Goal: Task Accomplishment & Management: Manage account settings

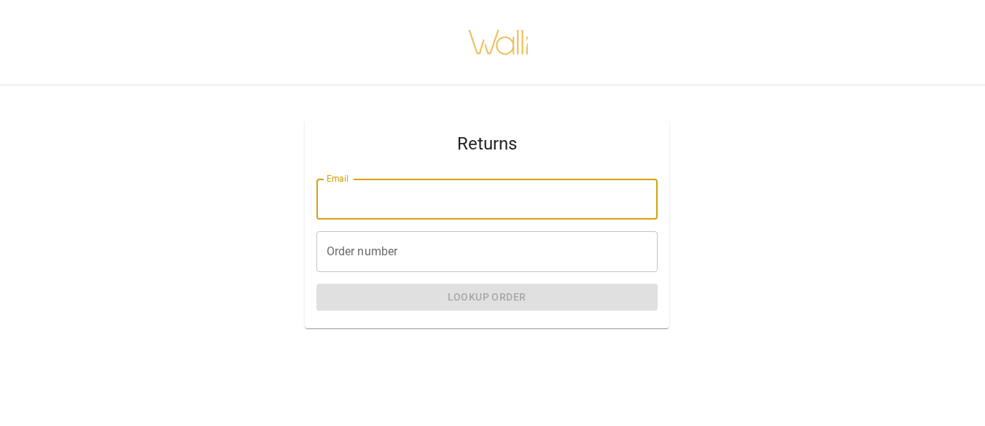
click at [458, 209] on input "Email" at bounding box center [486, 199] width 341 height 41
type input "**********"
click at [400, 250] on input "Order number" at bounding box center [486, 251] width 341 height 41
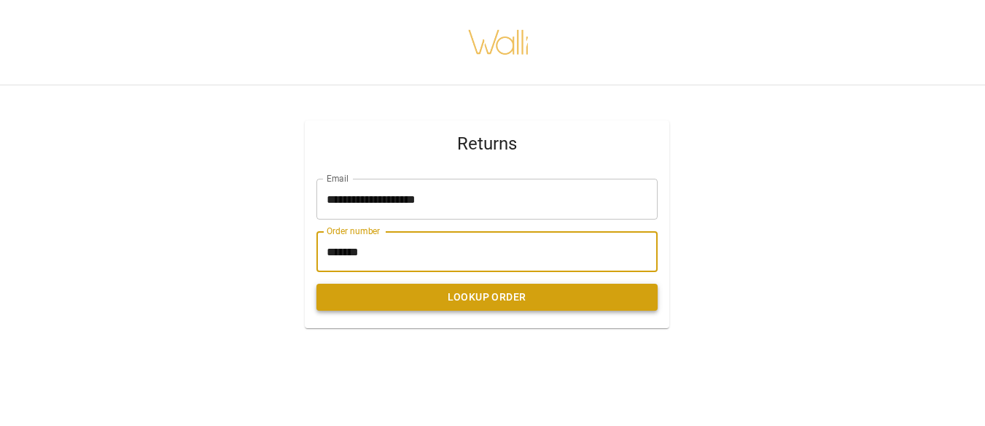
type input "*******"
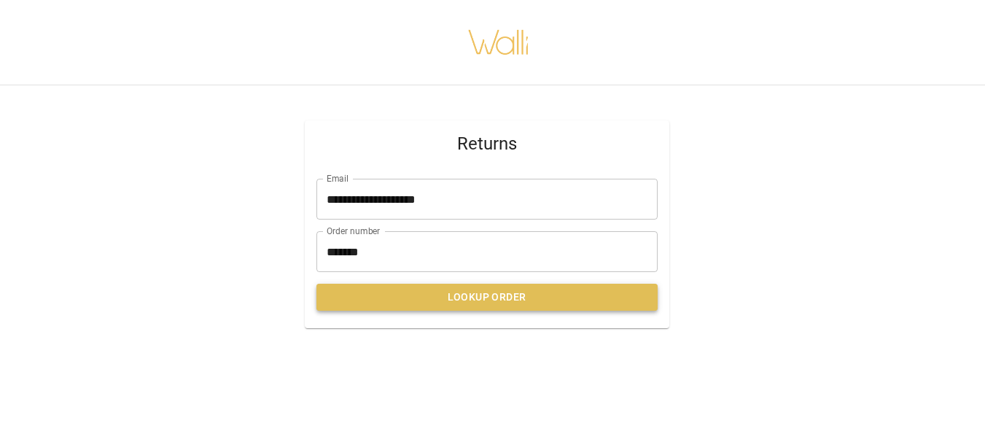
click at [472, 295] on button "Lookup Order" at bounding box center [486, 296] width 341 height 27
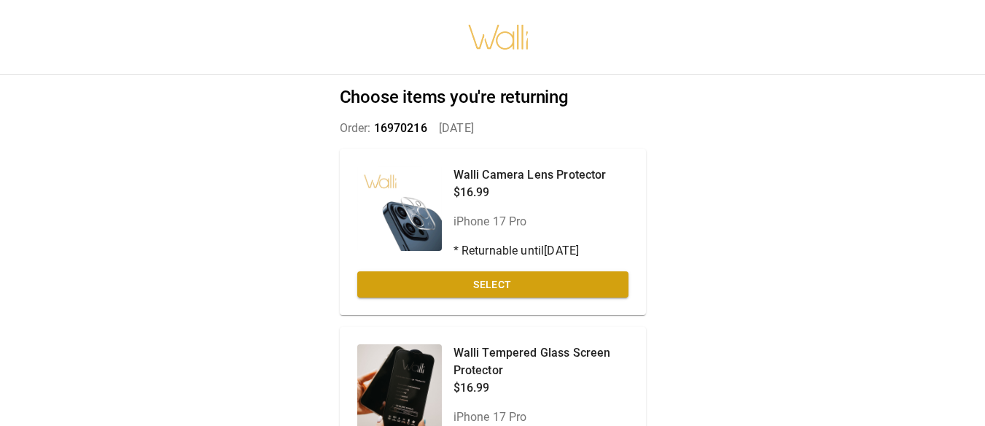
scroll to position [0, 12]
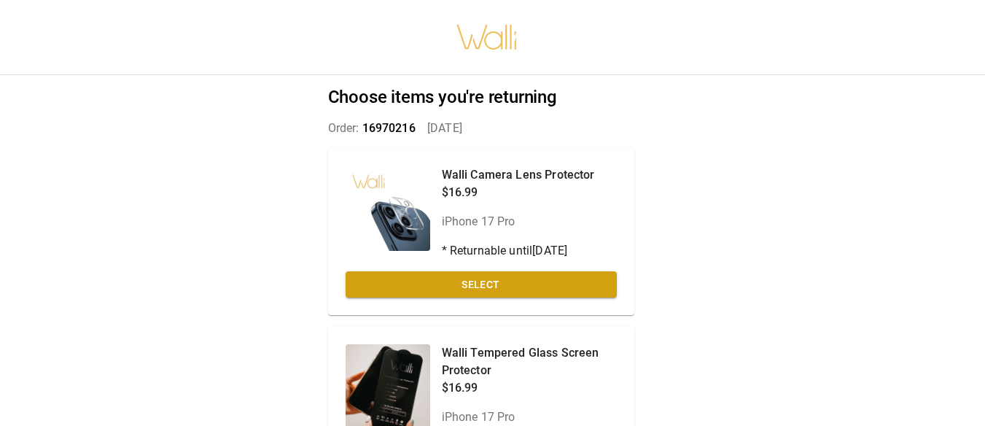
drag, startPoint x: 984, startPoint y: 50, endPoint x: 994, endPoint y: 50, distance: 10.2
click at [973, 50] on html "Choose items you're returning Order: 16970216   Sep 12, 2025 Walli Camera Lens …" at bounding box center [480, 213] width 985 height 426
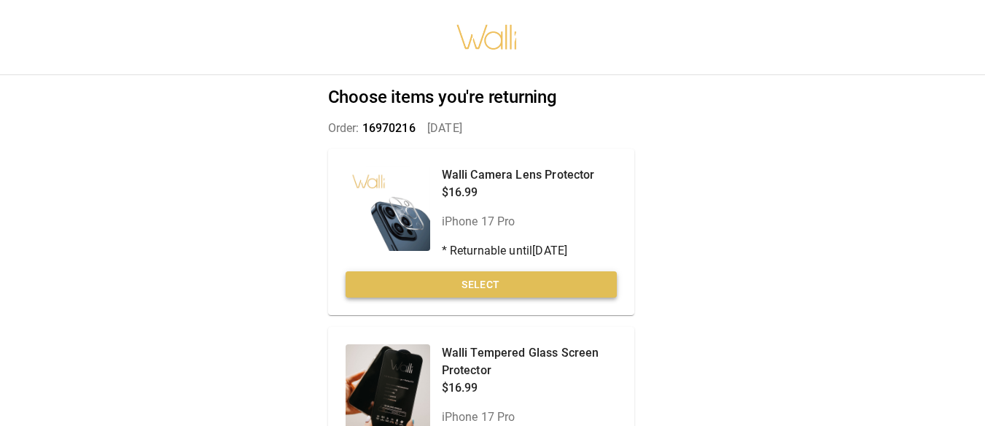
click at [485, 284] on button "Select" at bounding box center [480, 284] width 271 height 27
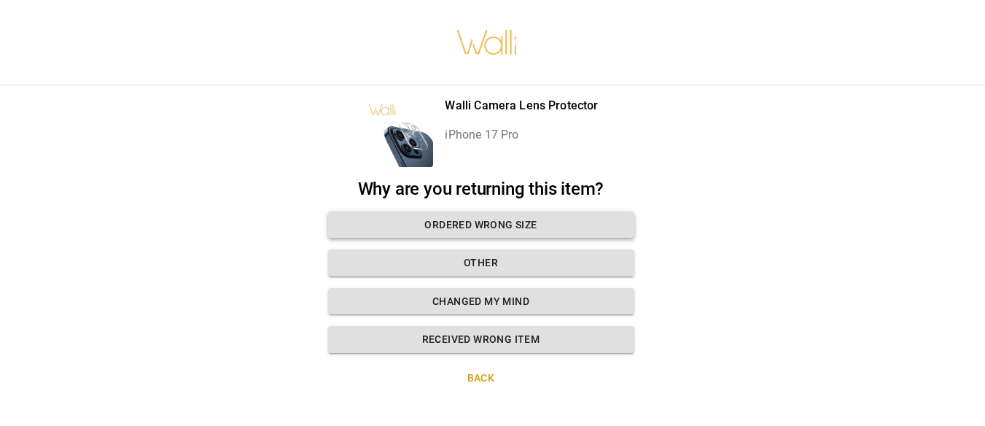
click at [458, 226] on button "Ordered wrong size" at bounding box center [481, 224] width 306 height 27
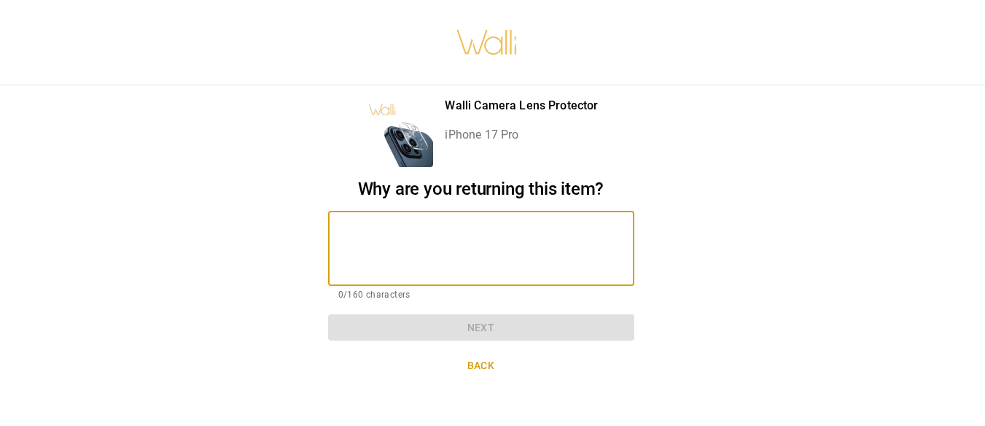
click at [458, 226] on textarea at bounding box center [481, 248] width 286 height 50
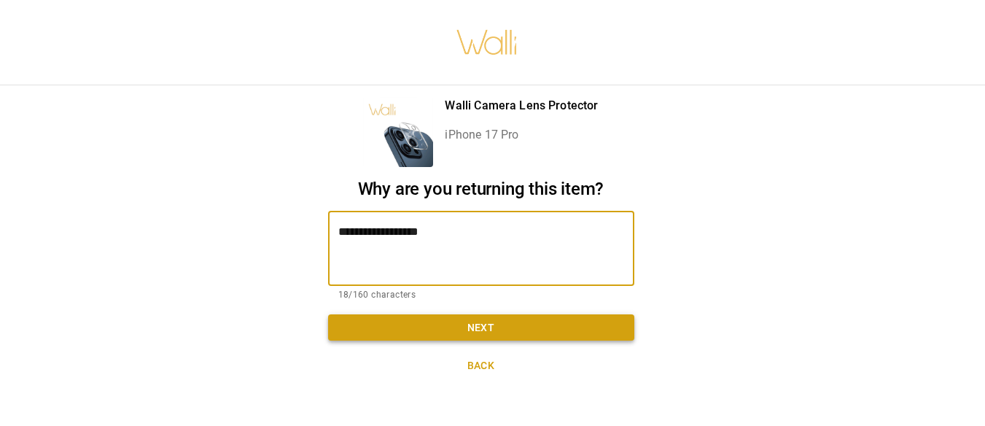
type textarea "**********"
click at [485, 326] on button "Next" at bounding box center [481, 327] width 306 height 27
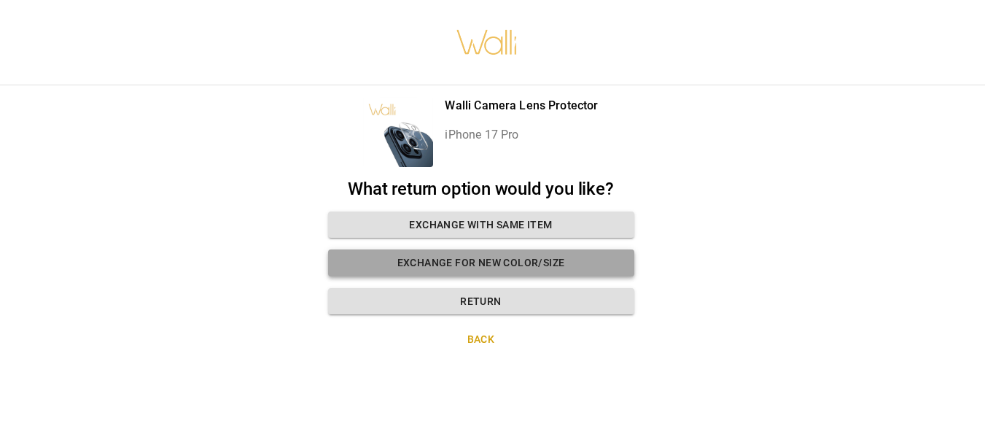
click at [466, 263] on button "Exchange for new color/size" at bounding box center [481, 262] width 306 height 27
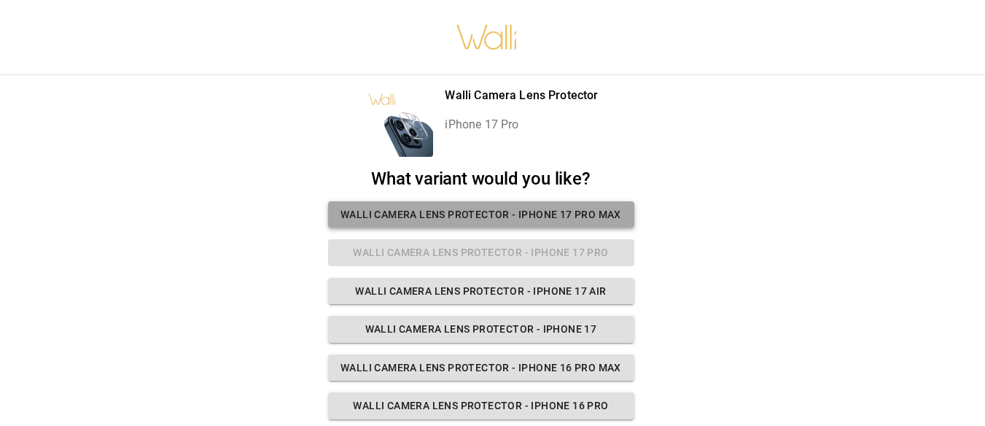
click at [531, 215] on button "Walli Camera Lens Protector - iPhone 17 Pro Max" at bounding box center [481, 214] width 306 height 27
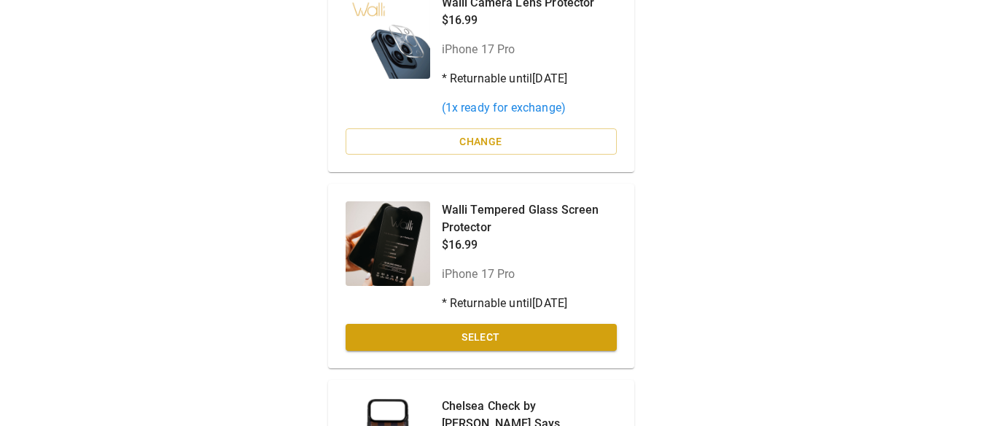
scroll to position [208, 12]
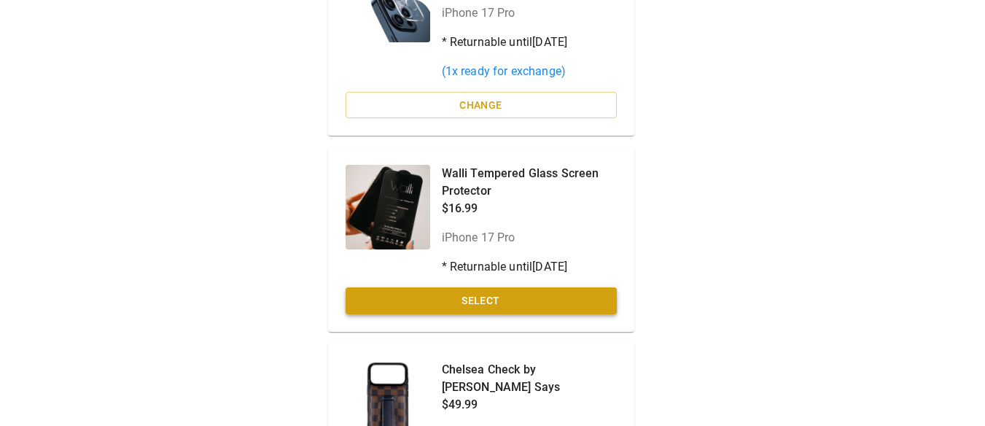
click at [476, 300] on button "Select" at bounding box center [480, 300] width 271 height 27
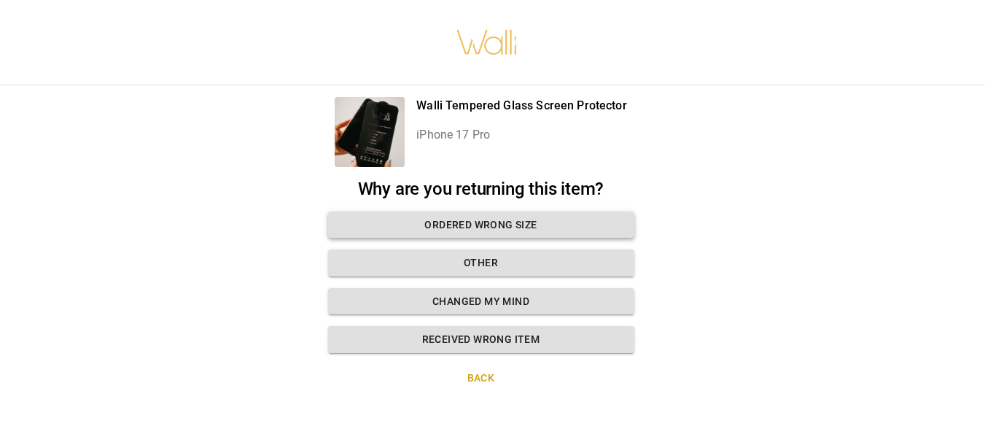
click at [491, 211] on button "Ordered wrong size" at bounding box center [481, 224] width 306 height 27
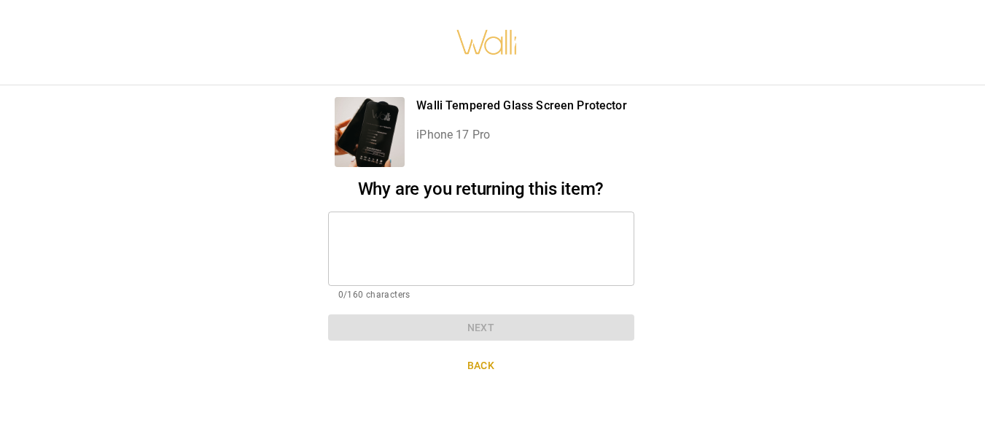
click at [478, 223] on textarea at bounding box center [481, 248] width 286 height 50
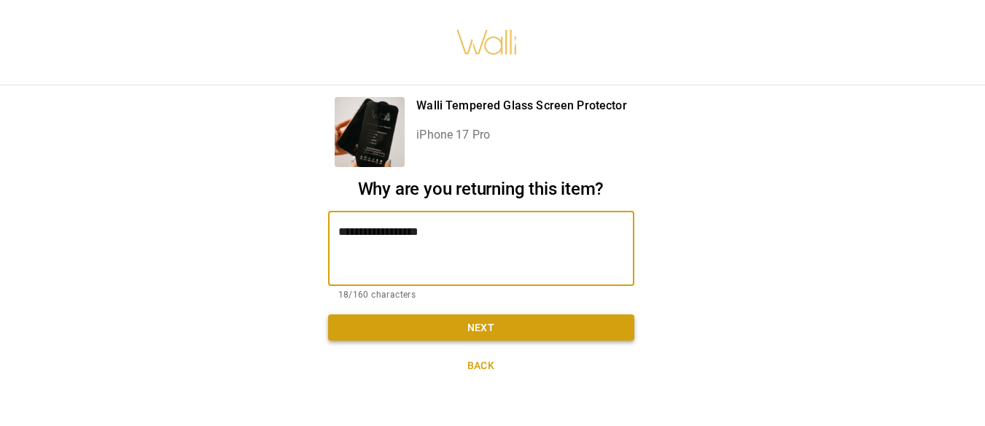
type textarea "**********"
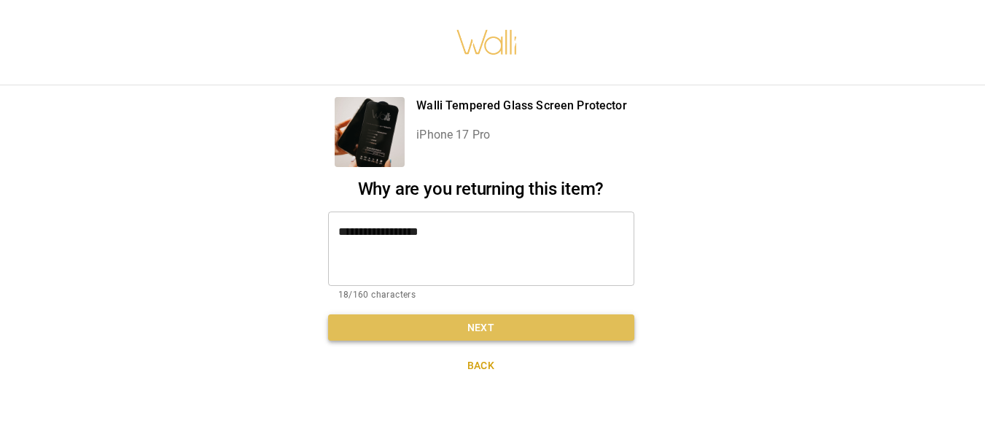
click at [479, 316] on button "Next" at bounding box center [481, 327] width 306 height 27
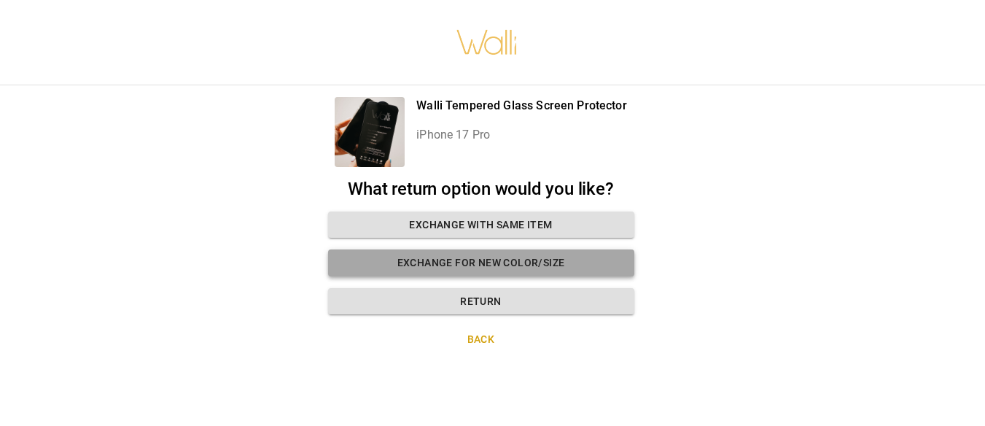
click at [460, 251] on button "Exchange for new color/size" at bounding box center [481, 262] width 306 height 27
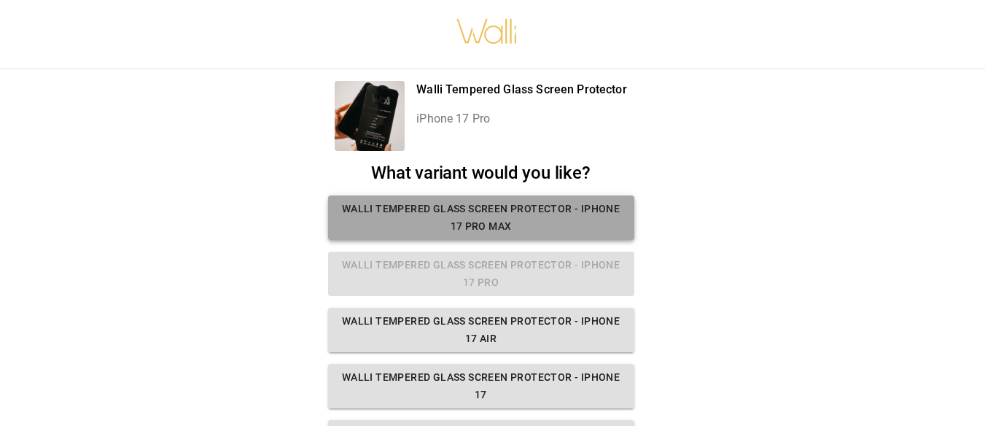
click at [464, 220] on button "Walli Tempered Glass Screen Protector - iPhone 17 Pro Max" at bounding box center [481, 217] width 306 height 44
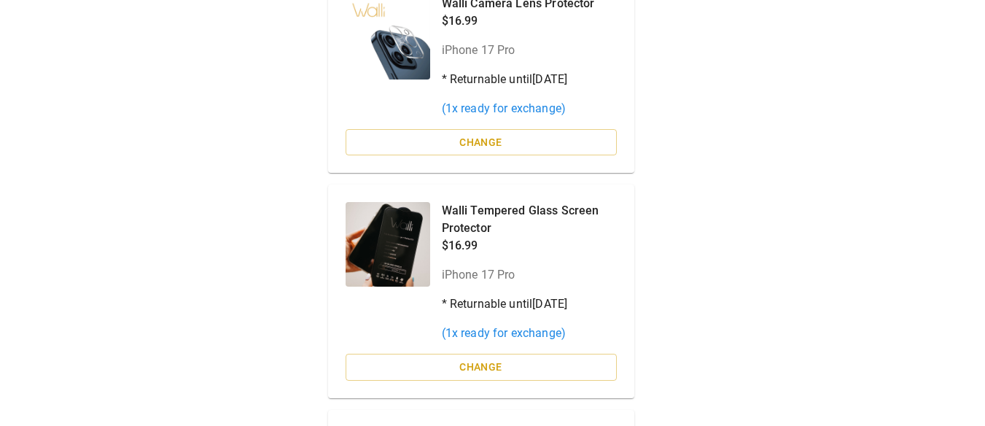
scroll to position [97, 12]
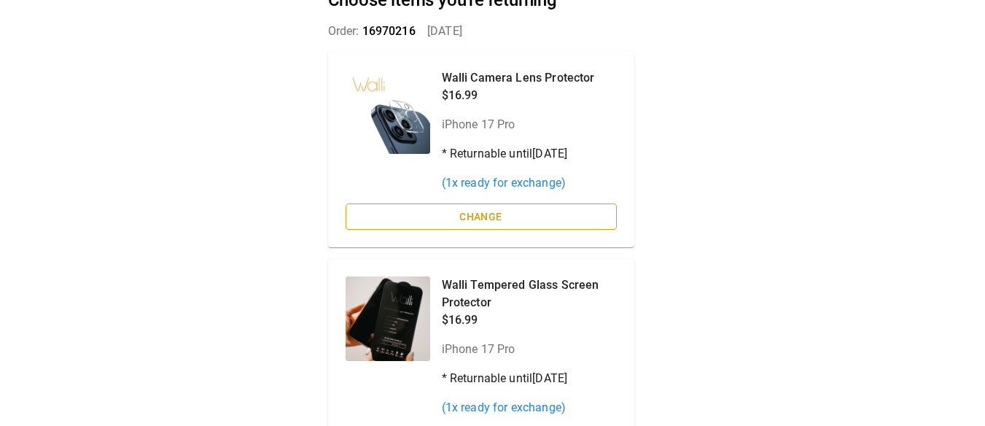
click at [477, 217] on button "Change" at bounding box center [480, 216] width 271 height 27
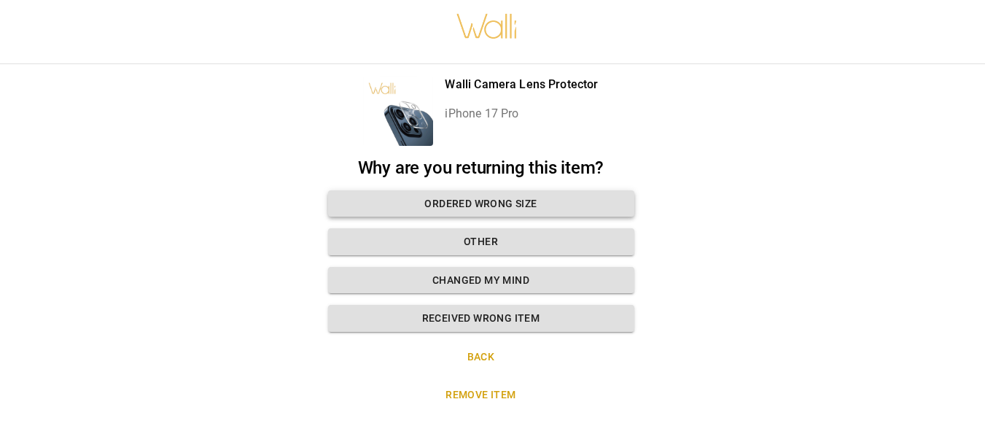
click at [473, 204] on button "Ordered wrong size" at bounding box center [481, 203] width 306 height 27
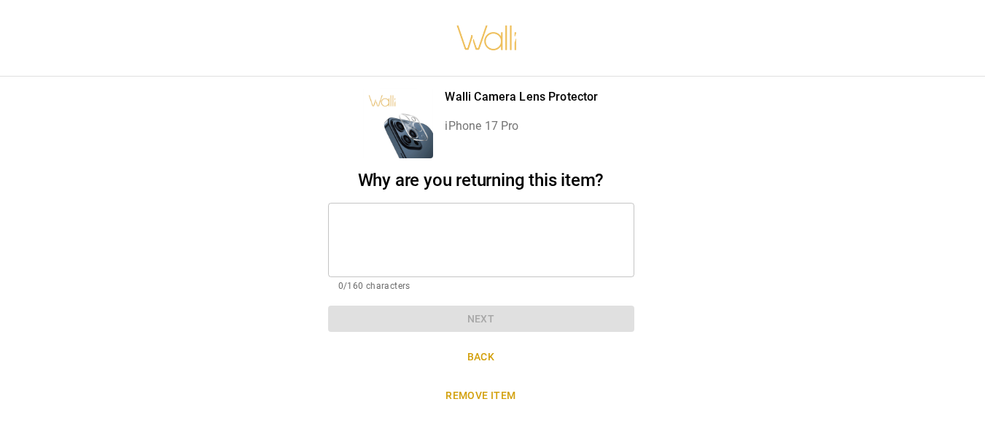
click at [466, 245] on textarea at bounding box center [481, 239] width 286 height 50
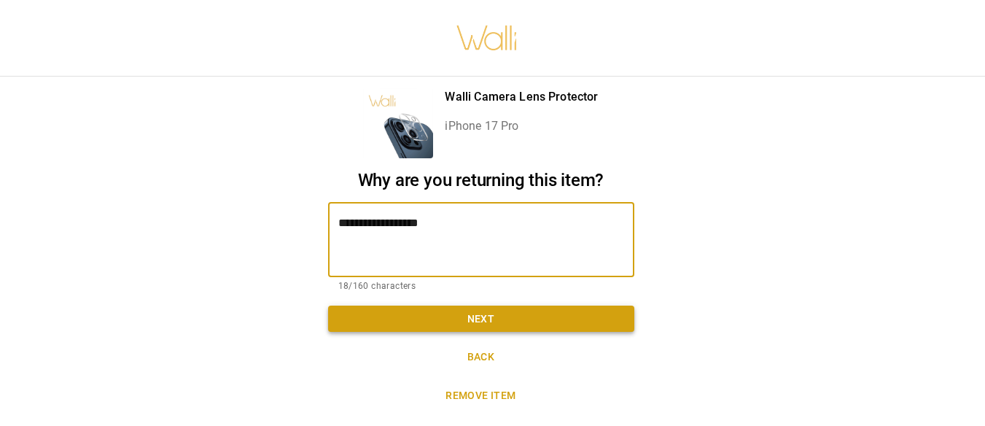
type textarea "**********"
click at [476, 320] on button "Next" at bounding box center [481, 318] width 306 height 27
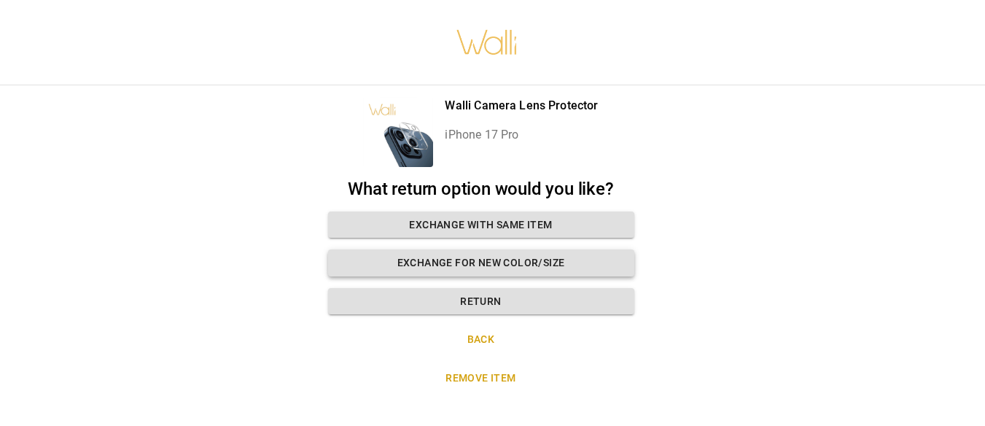
click at [469, 259] on button "Exchange for new color/size" at bounding box center [481, 262] width 306 height 27
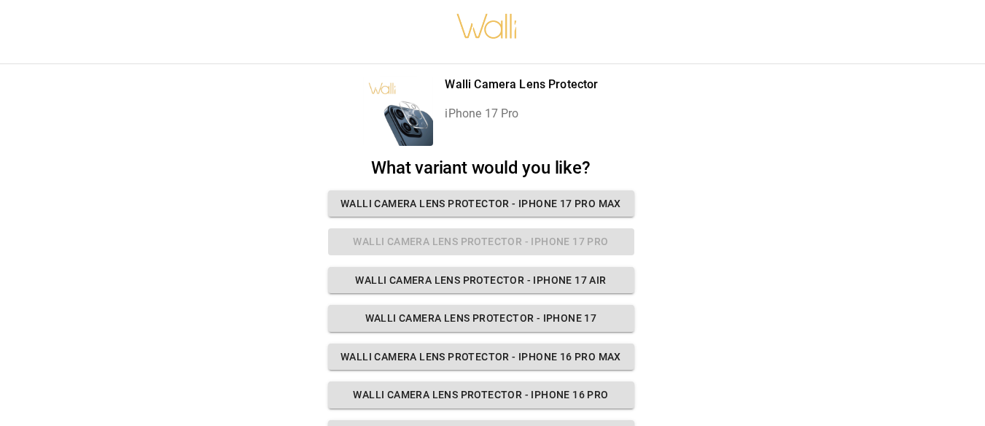
scroll to position [6, 12]
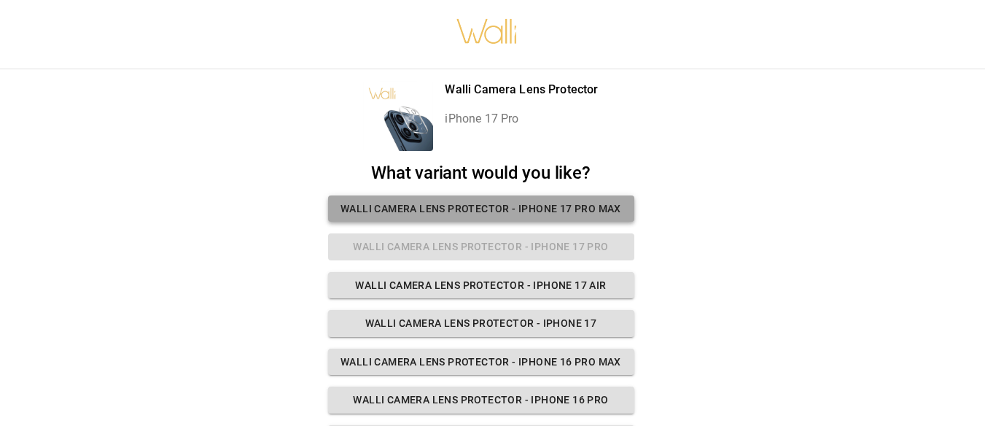
click at [458, 207] on button "Walli Camera Lens Protector - iPhone 17 Pro Max" at bounding box center [481, 208] width 306 height 27
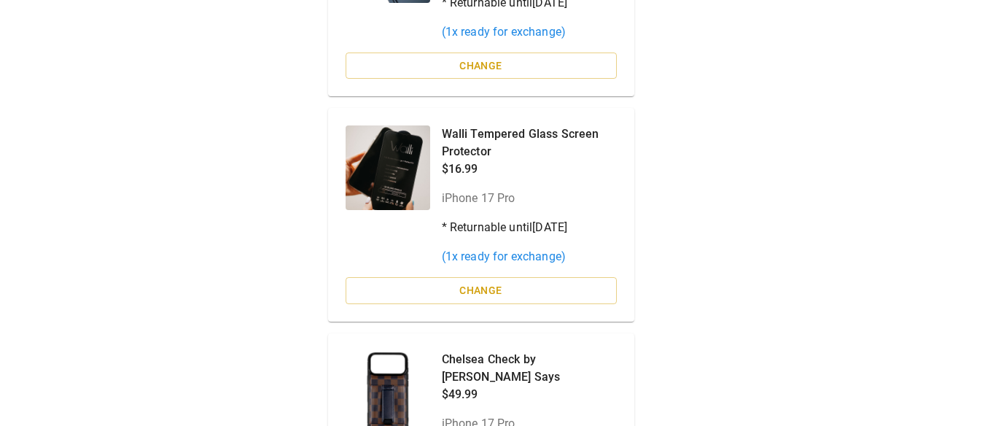
scroll to position [263, 12]
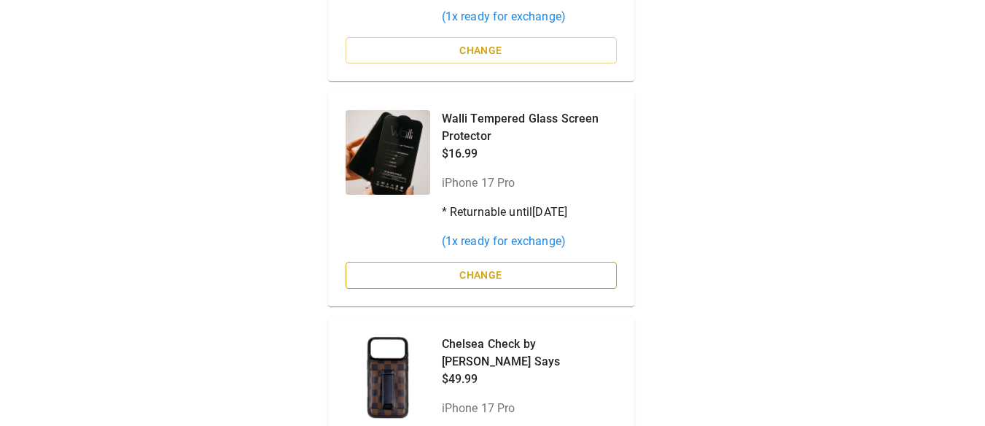
click at [477, 273] on button "Change" at bounding box center [480, 275] width 271 height 27
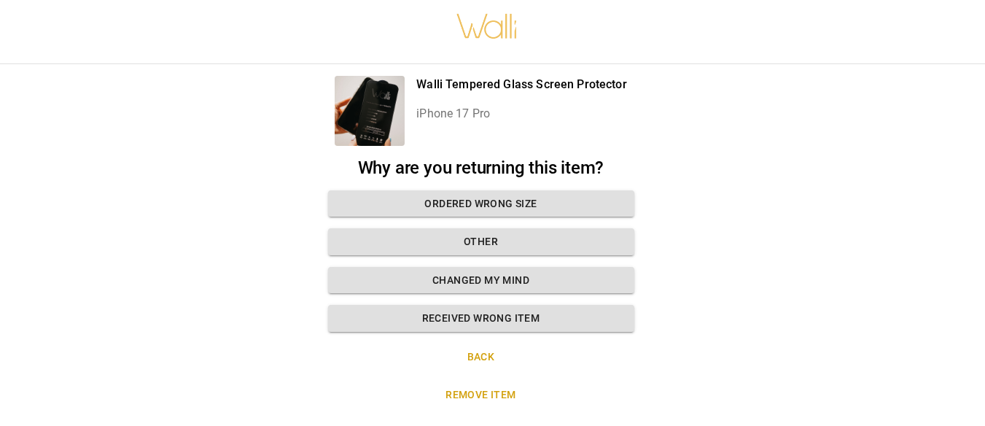
scroll to position [11, 12]
click at [490, 203] on button "Ordered wrong size" at bounding box center [481, 203] width 306 height 27
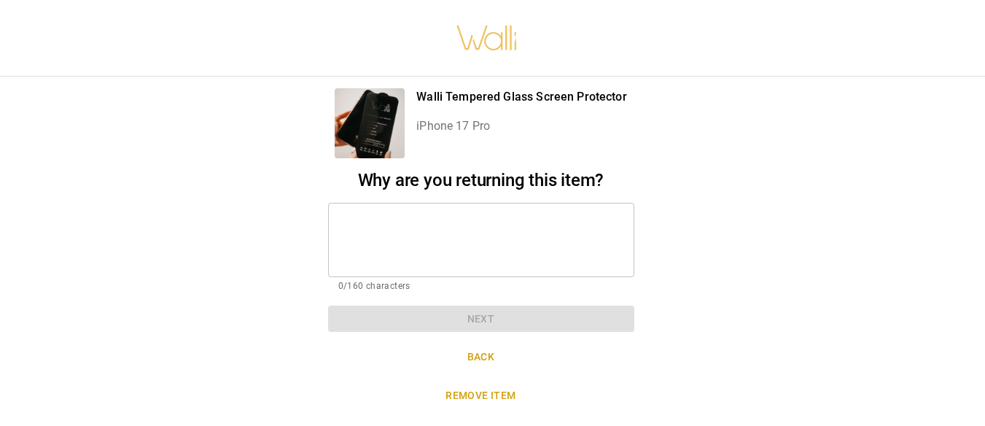
click at [462, 226] on textarea at bounding box center [481, 239] width 286 height 50
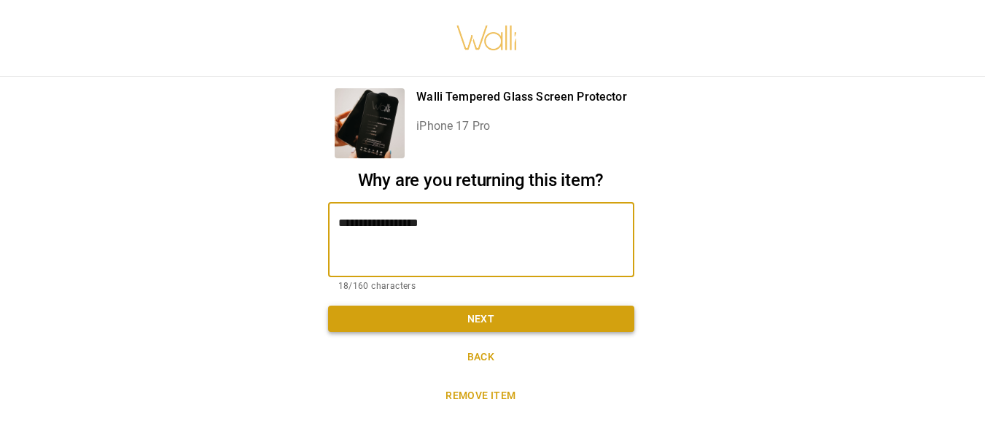
type textarea "**********"
click at [467, 313] on button "Next" at bounding box center [481, 318] width 306 height 27
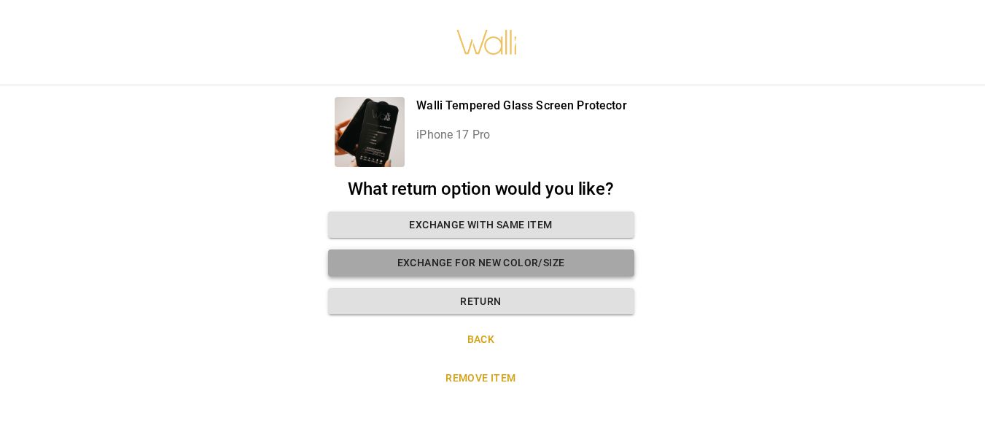
click at [464, 249] on button "Exchange for new color/size" at bounding box center [481, 262] width 306 height 27
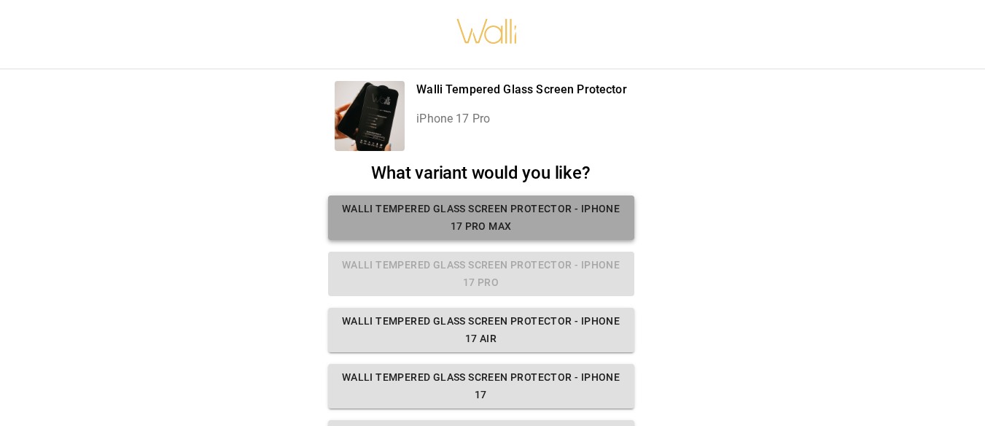
click at [458, 224] on button "Walli Tempered Glass Screen Protector - iPhone 17 Pro Max" at bounding box center [481, 217] width 306 height 44
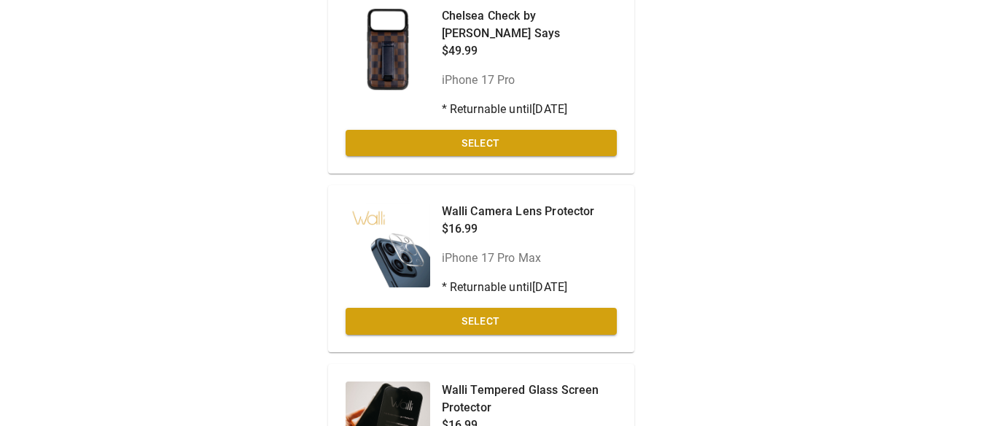
scroll to position [0, 12]
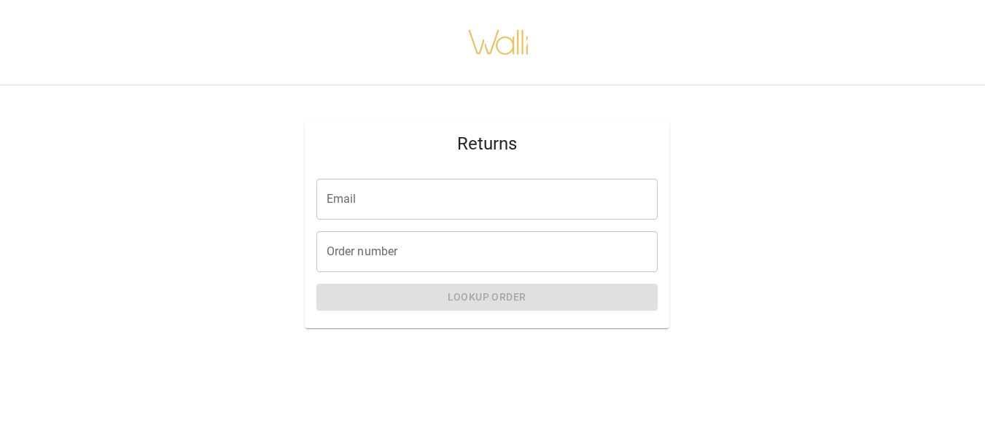
click at [385, 196] on input "Email" at bounding box center [486, 199] width 341 height 41
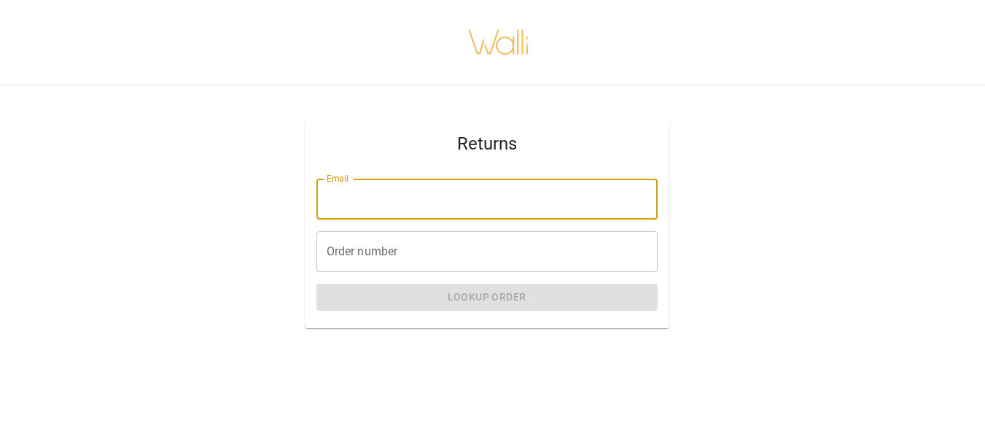
type input "**********"
click at [364, 248] on input "Order number" at bounding box center [486, 251] width 341 height 41
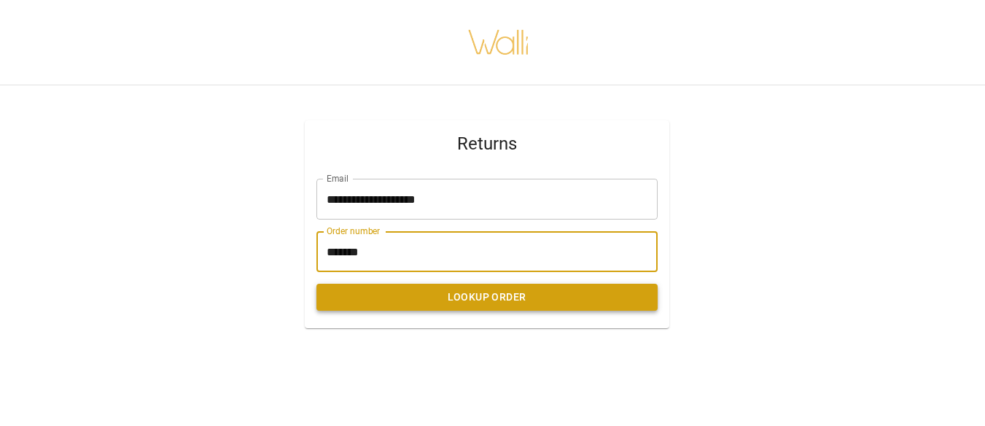
type input "*******"
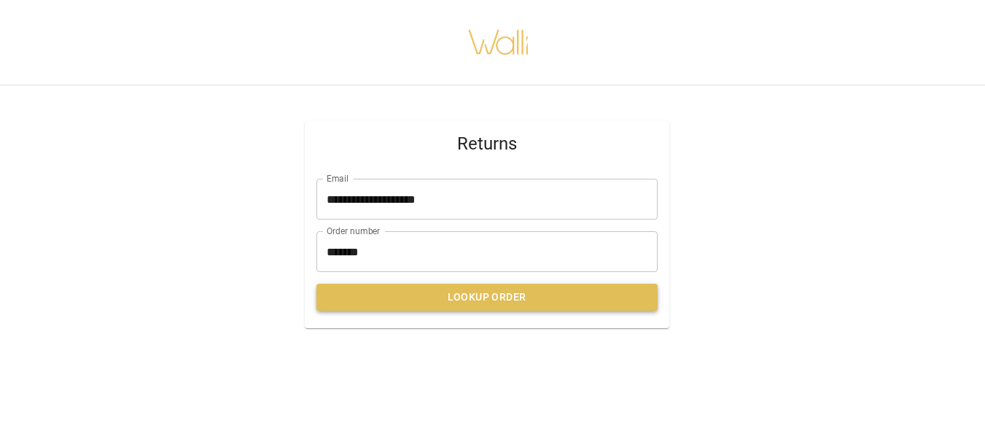
click at [465, 296] on button "Lookup Order" at bounding box center [486, 296] width 341 height 27
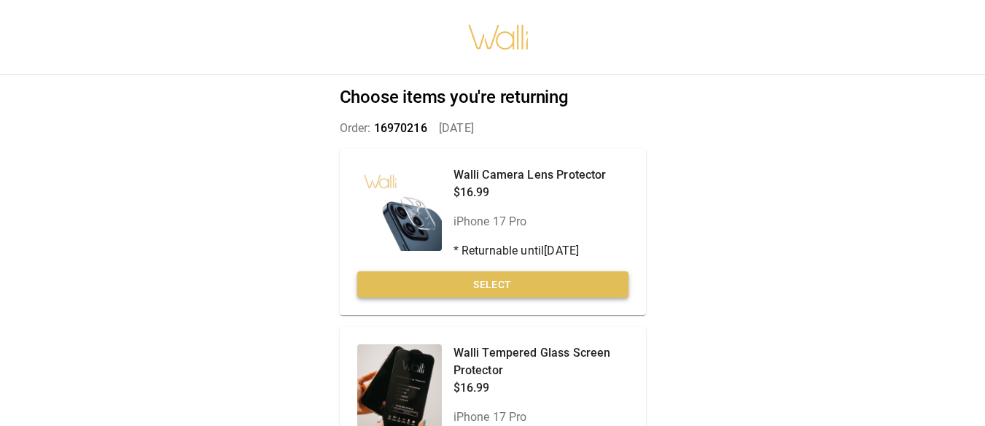
click at [484, 283] on button "Select" at bounding box center [492, 284] width 271 height 27
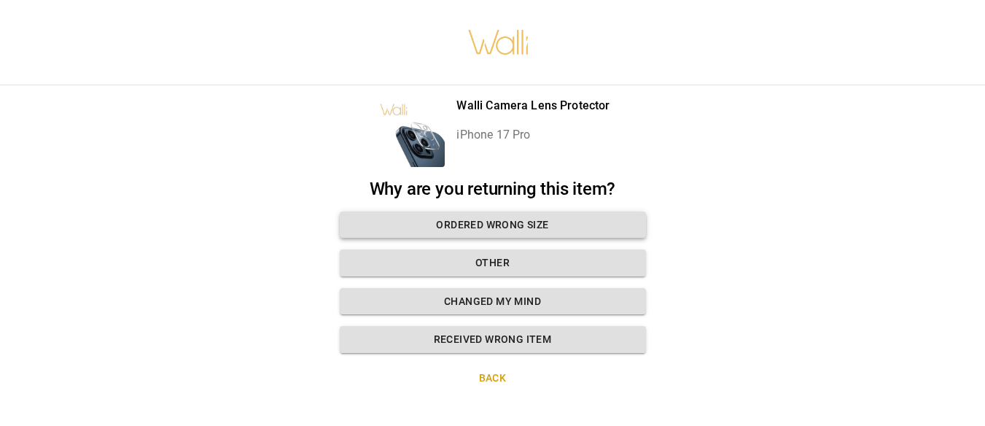
click at [488, 226] on button "Ordered wrong size" at bounding box center [493, 224] width 306 height 27
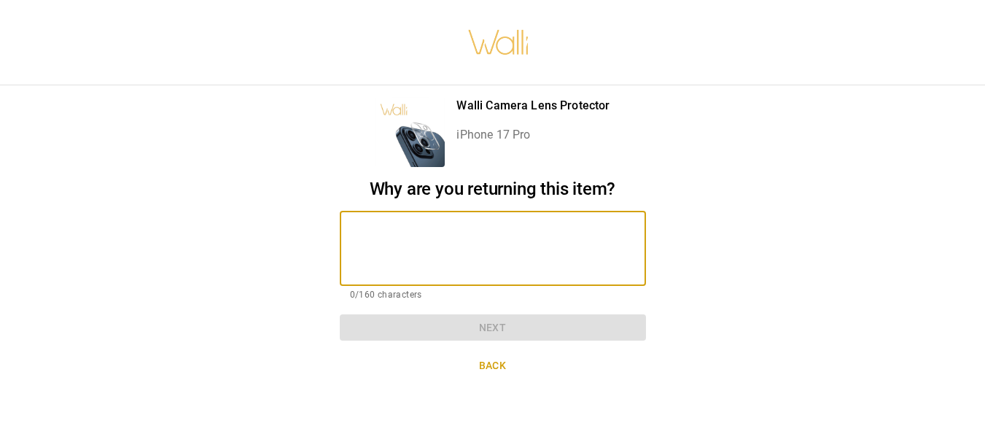
click at [488, 226] on textarea at bounding box center [493, 248] width 286 height 50
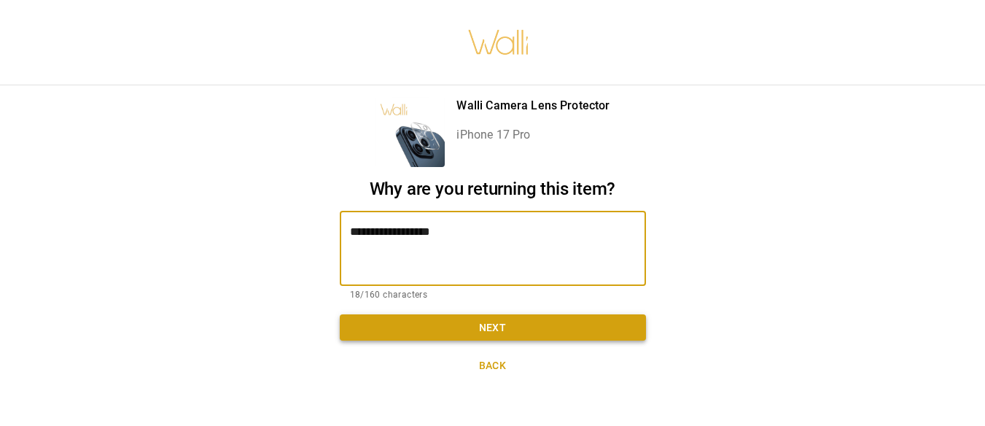
type textarea "**********"
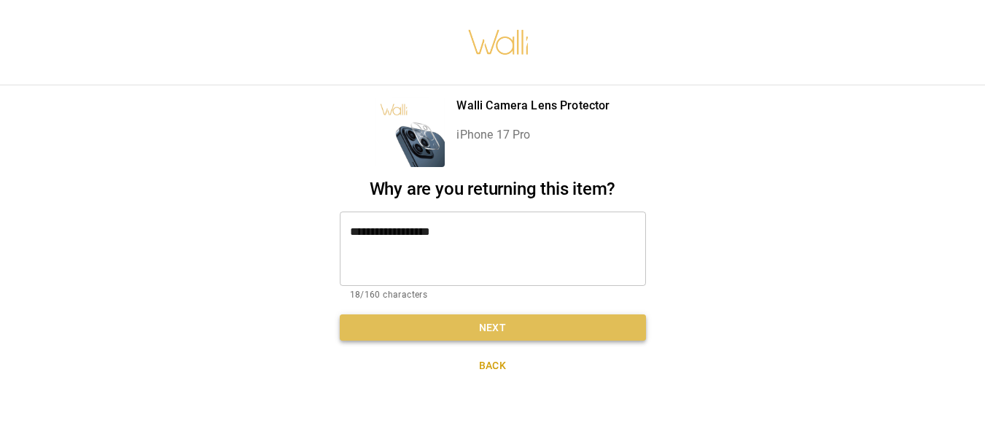
click at [482, 329] on button "Next" at bounding box center [493, 327] width 306 height 27
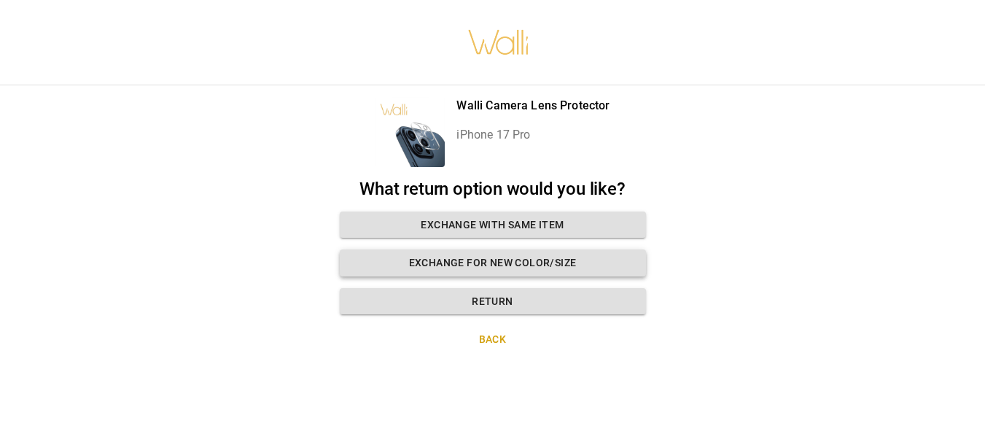
click at [491, 265] on button "Exchange for new color/size" at bounding box center [493, 262] width 306 height 27
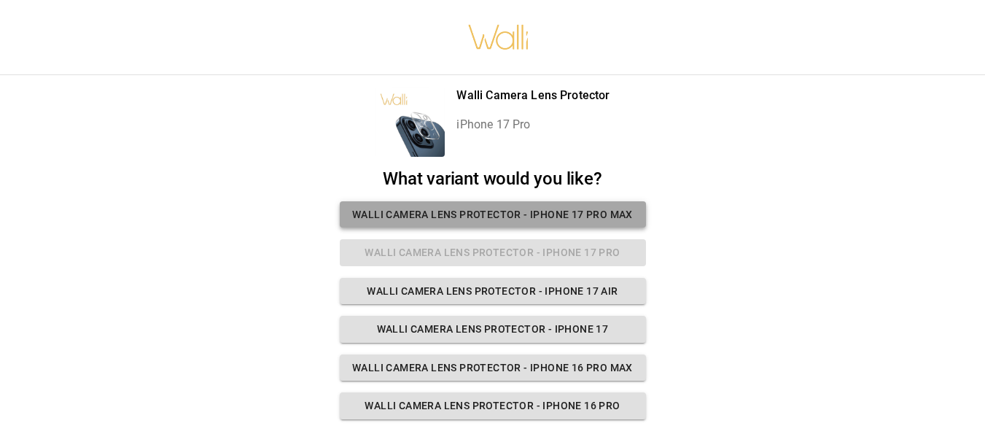
click at [481, 214] on button "Walli Camera Lens Protector - iPhone 17 Pro Max" at bounding box center [493, 214] width 306 height 27
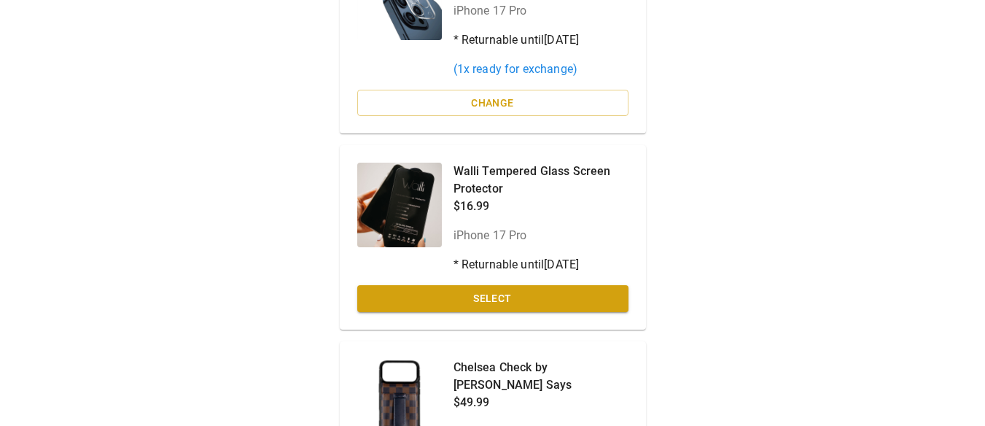
scroll to position [215, 0]
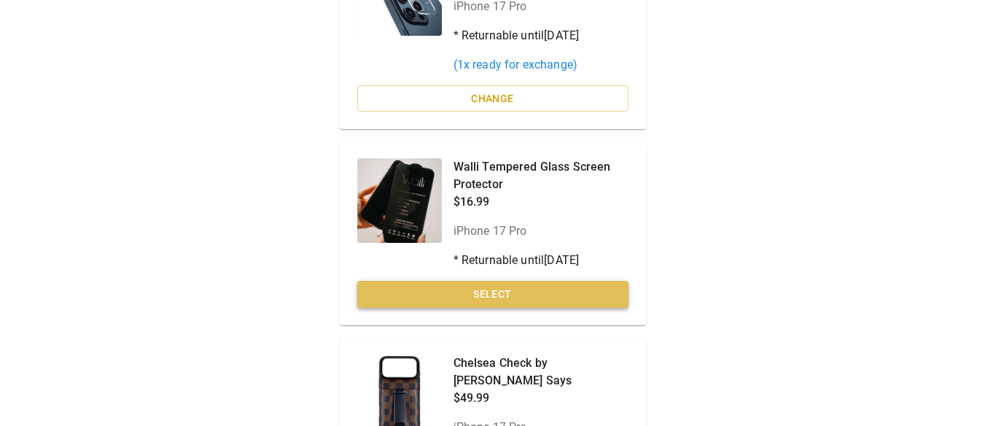
click at [493, 292] on button "Select" at bounding box center [492, 294] width 271 height 27
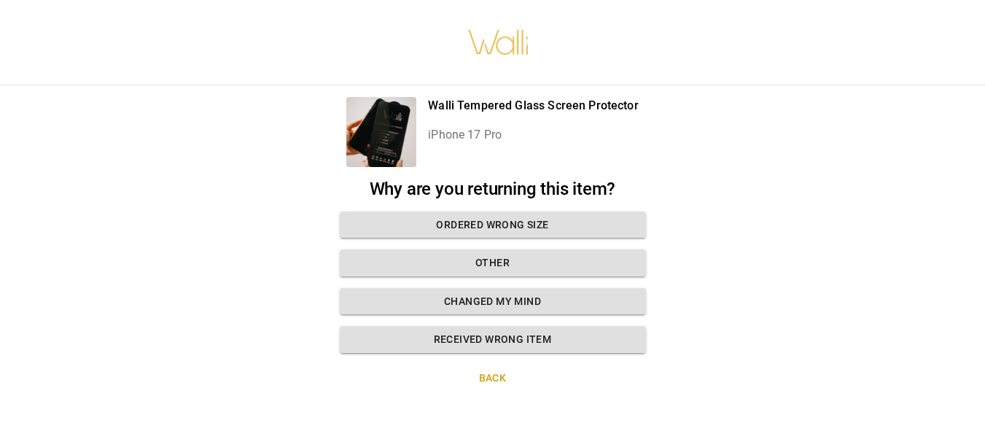
scroll to position [11, 0]
click at [528, 211] on button "Ordered wrong size" at bounding box center [493, 224] width 306 height 27
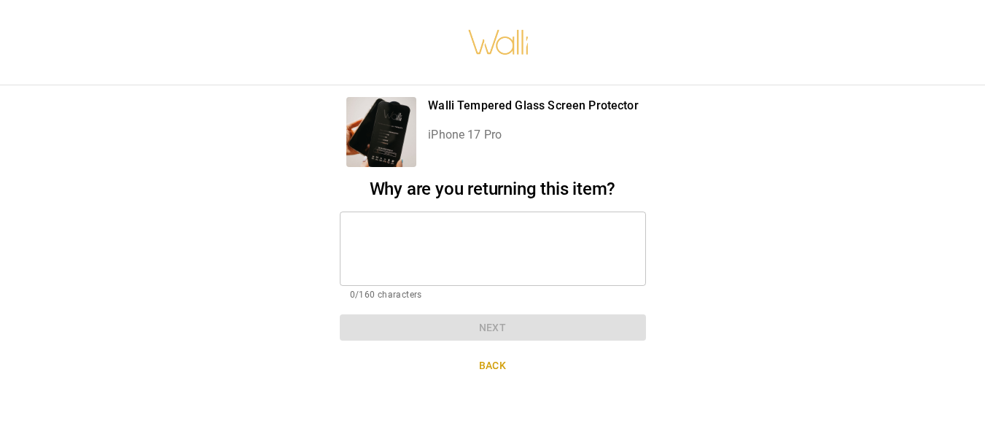
click at [490, 211] on div "* ​" at bounding box center [493, 248] width 306 height 74
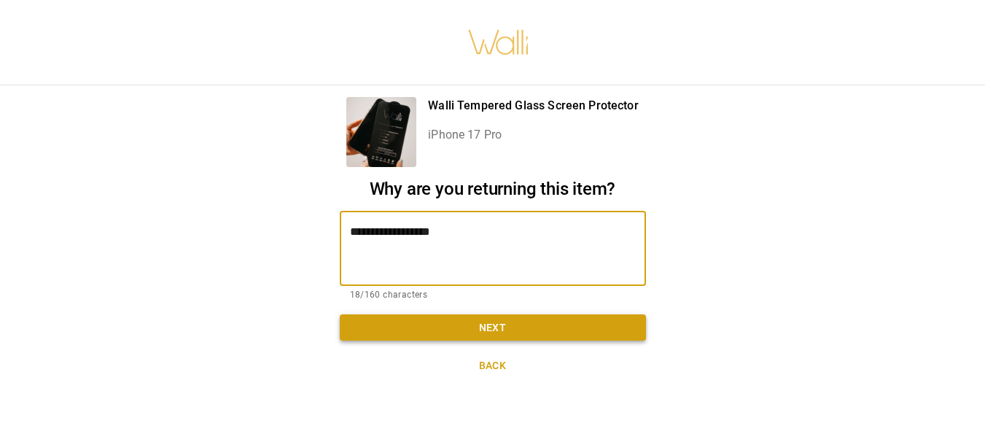
type textarea "**********"
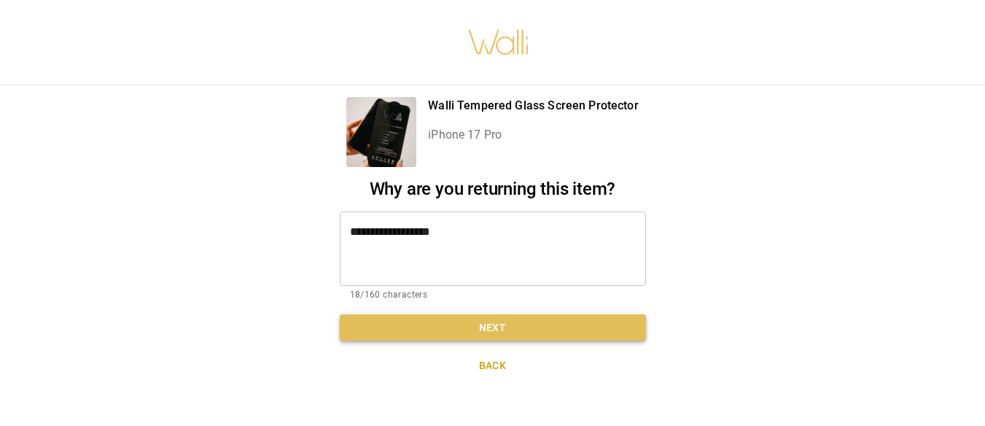
click at [492, 314] on button "Next" at bounding box center [493, 327] width 306 height 27
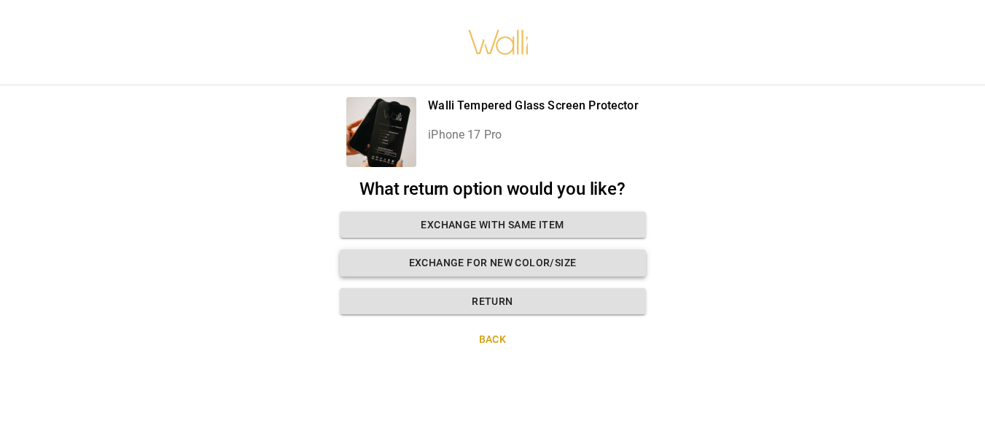
click at [485, 249] on button "Exchange for new color/size" at bounding box center [493, 262] width 306 height 27
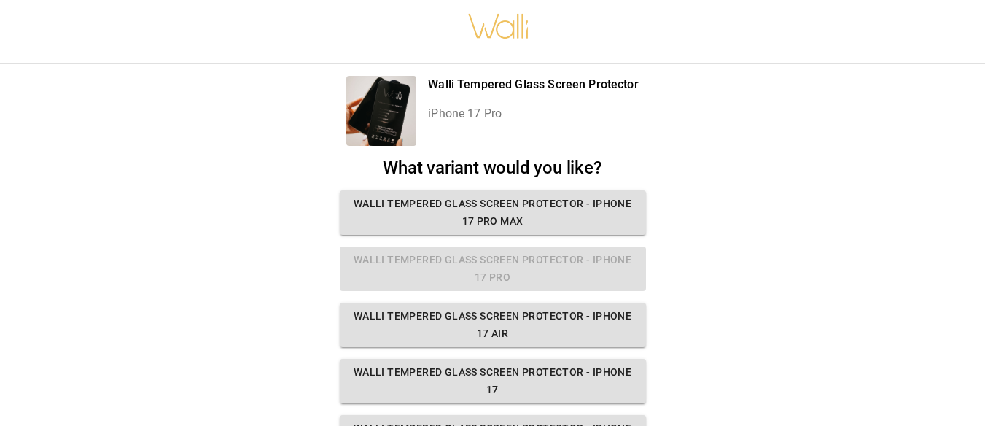
scroll to position [6, 0]
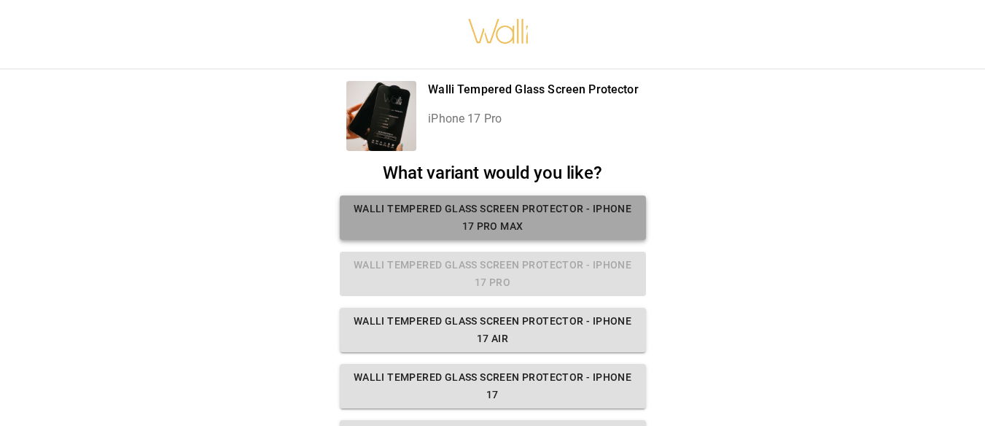
click at [489, 219] on button "Walli Tempered Glass Screen Protector - iPhone 17 Pro Max" at bounding box center [493, 217] width 306 height 44
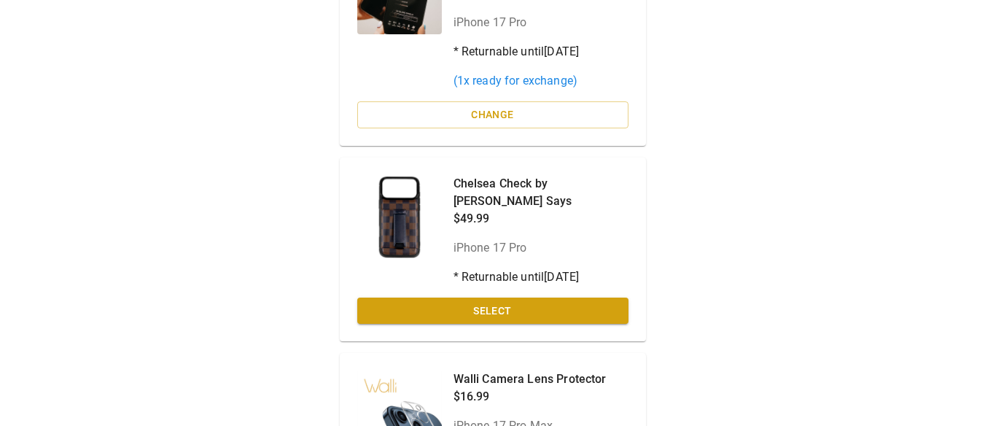
scroll to position [434, 0]
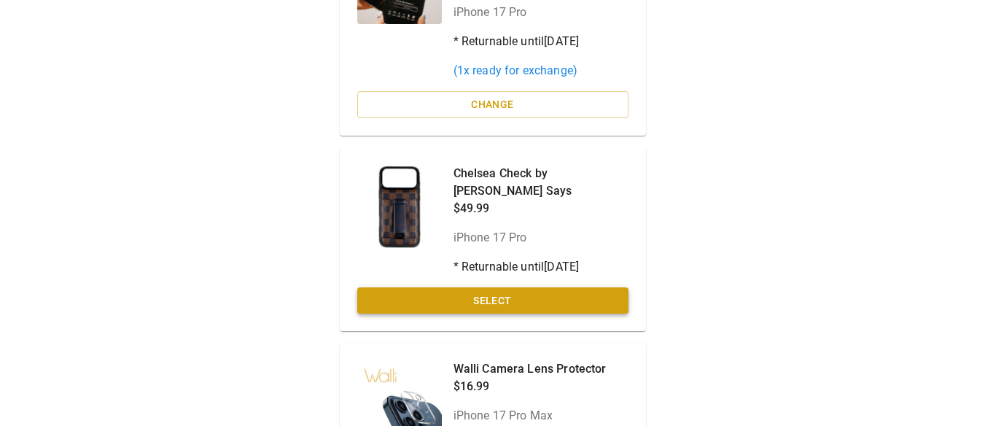
click at [486, 287] on button "Select" at bounding box center [492, 300] width 271 height 27
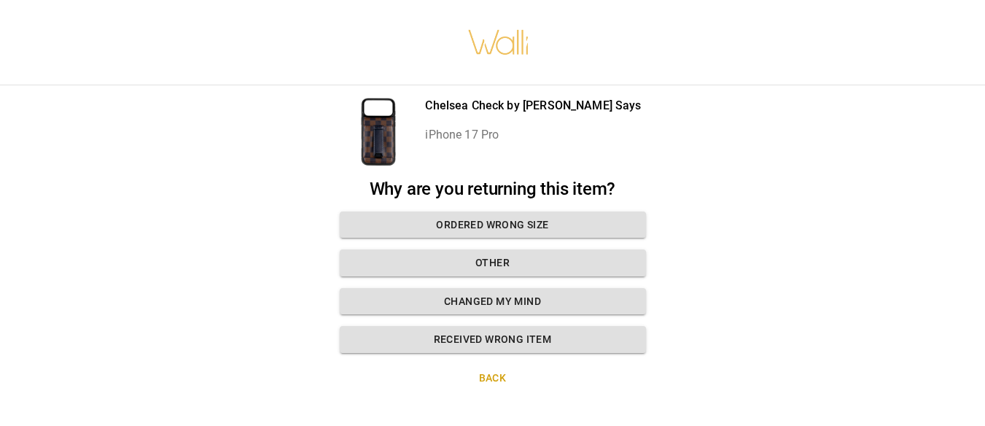
scroll to position [11, 0]
click at [484, 211] on button "Ordered wrong size" at bounding box center [493, 224] width 306 height 27
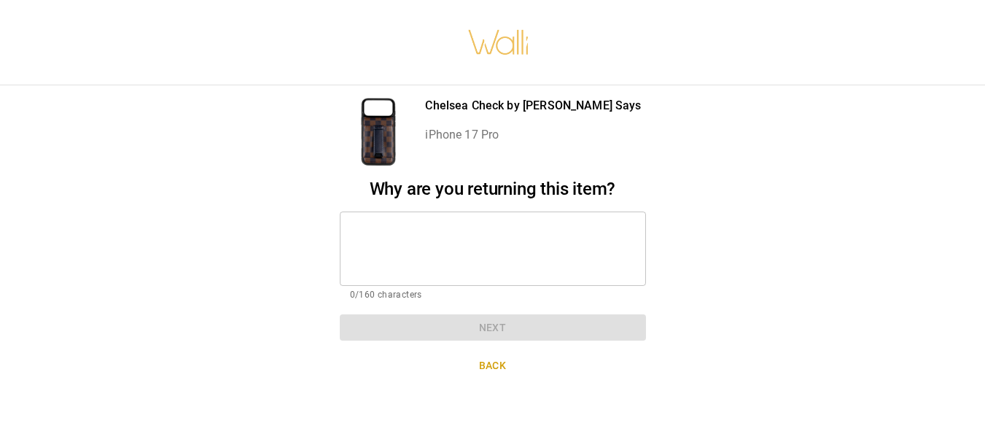
click at [455, 223] on textarea at bounding box center [493, 248] width 286 height 50
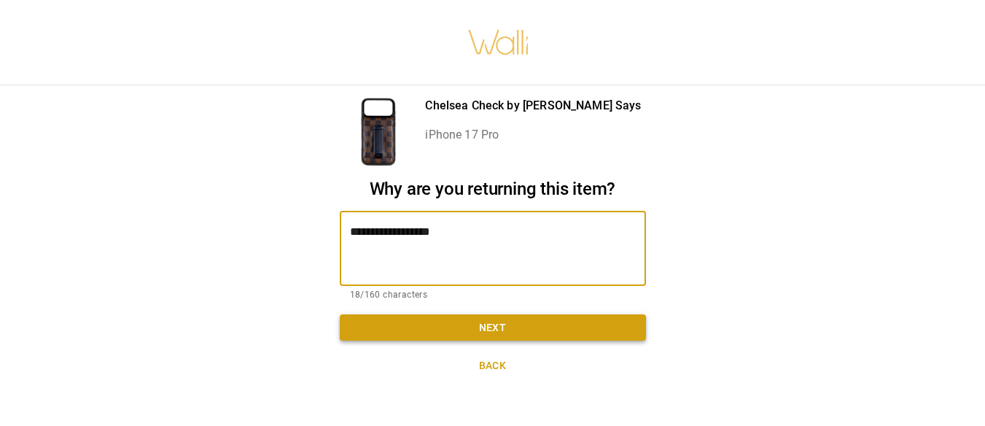
type textarea "**********"
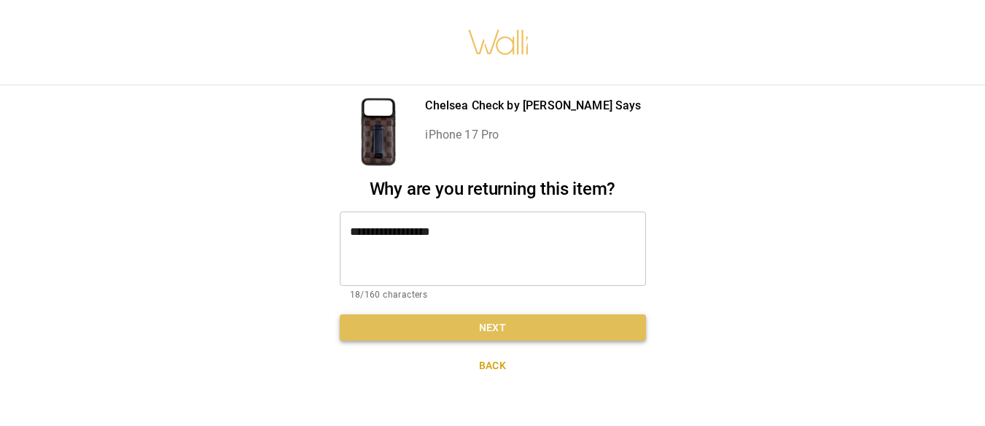
click at [473, 318] on button "Next" at bounding box center [493, 327] width 306 height 27
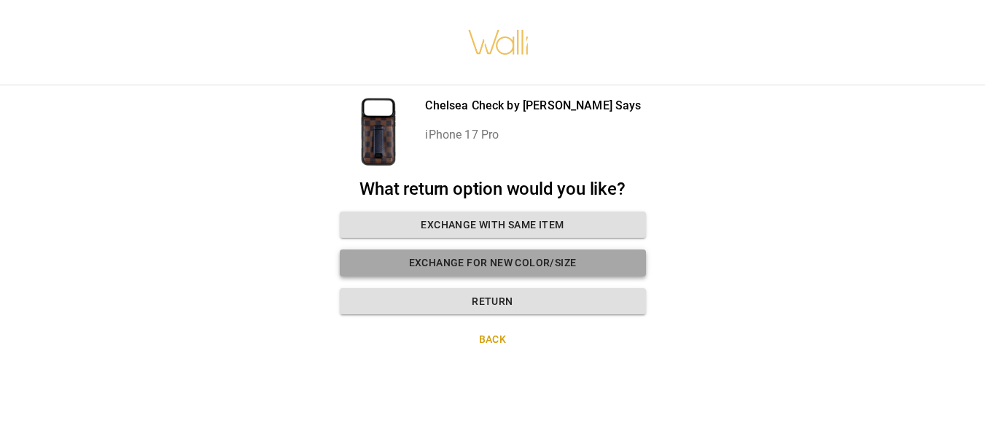
click at [505, 251] on button "Exchange for new color/size" at bounding box center [493, 262] width 306 height 27
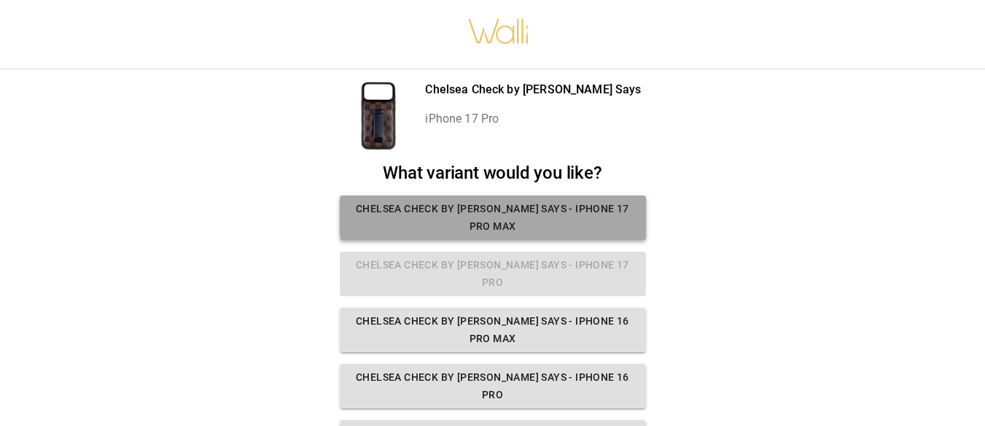
click at [520, 211] on button "Chelsea Check by [PERSON_NAME] Says - iPhone 17 Pro Max" at bounding box center [493, 217] width 306 height 44
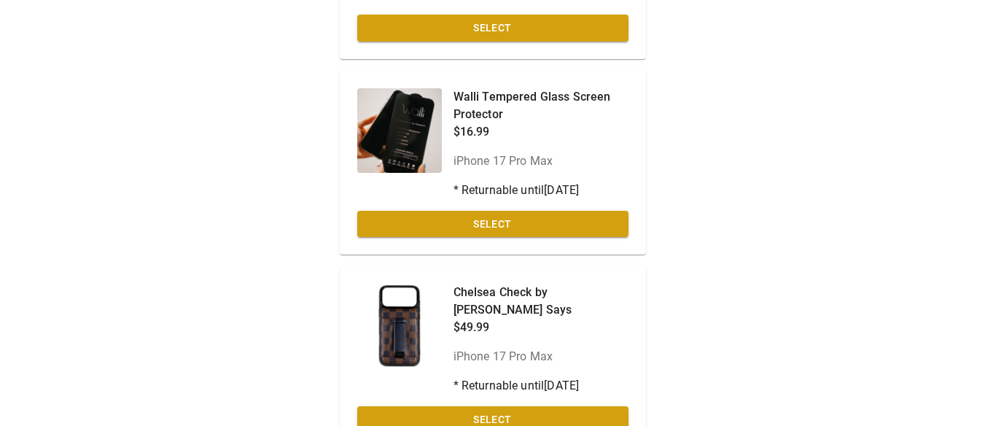
scroll to position [958, 0]
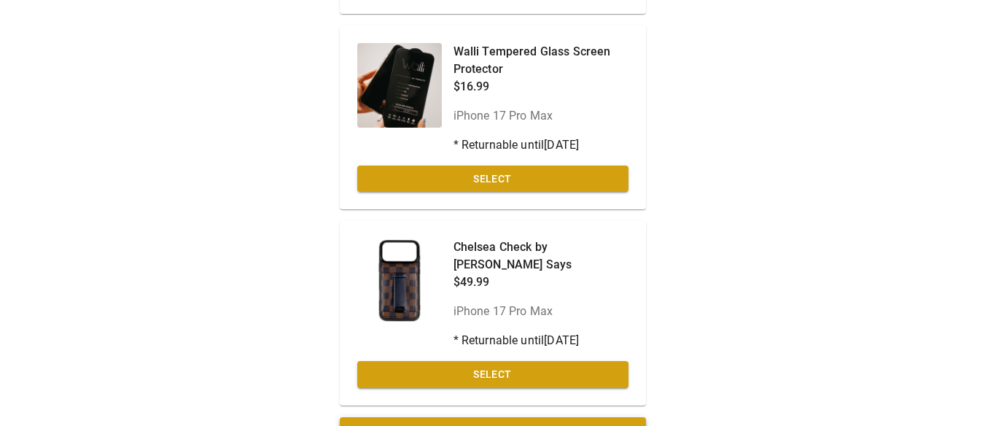
click at [493, 417] on button "Next" at bounding box center [493, 430] width 306 height 27
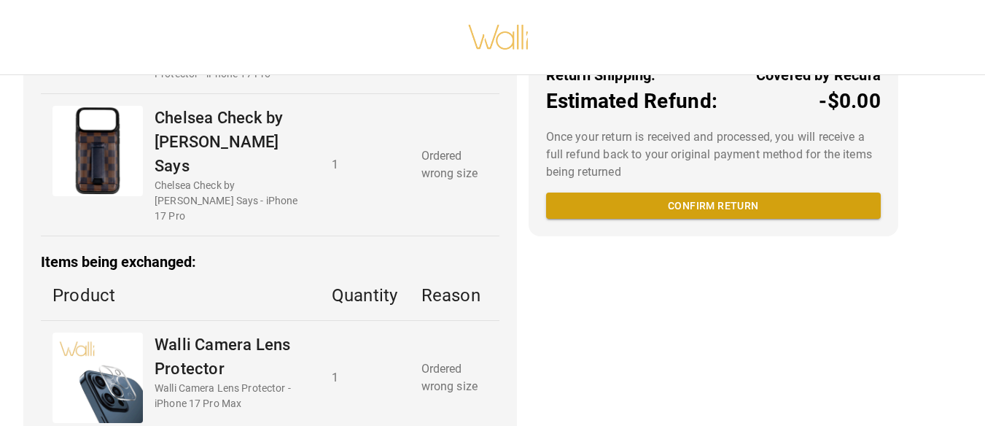
scroll to position [369, 0]
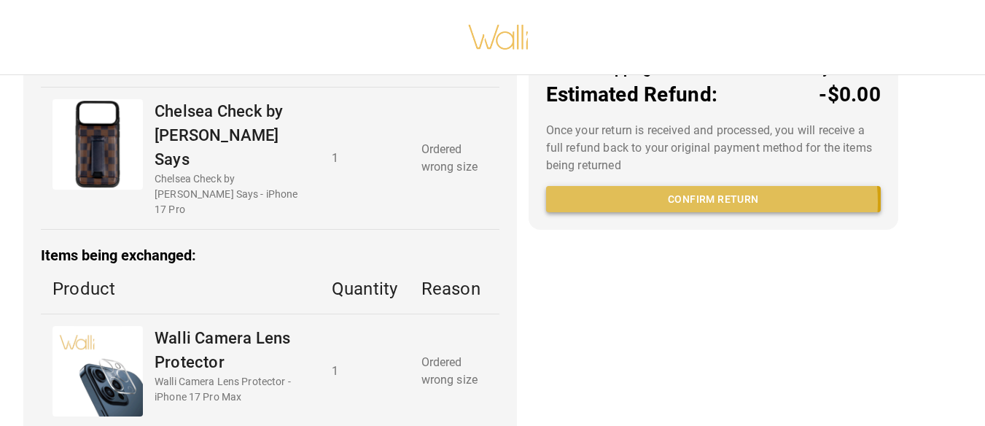
click at [700, 213] on button "Confirm return" at bounding box center [713, 199] width 335 height 27
